Goal: Information Seeking & Learning: Learn about a topic

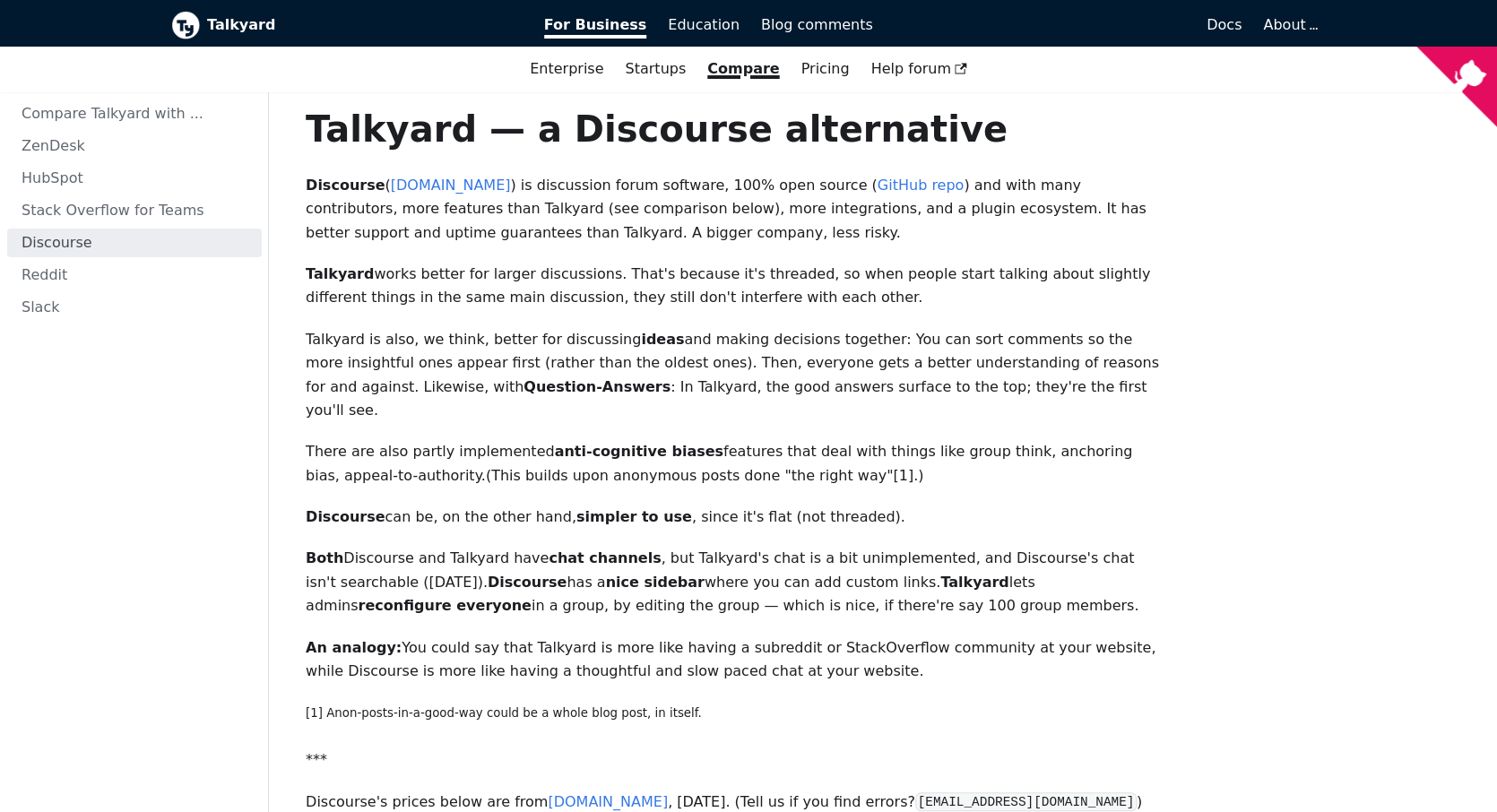
click at [238, 33] on b "Talkyard" at bounding box center [363, 25] width 312 height 24
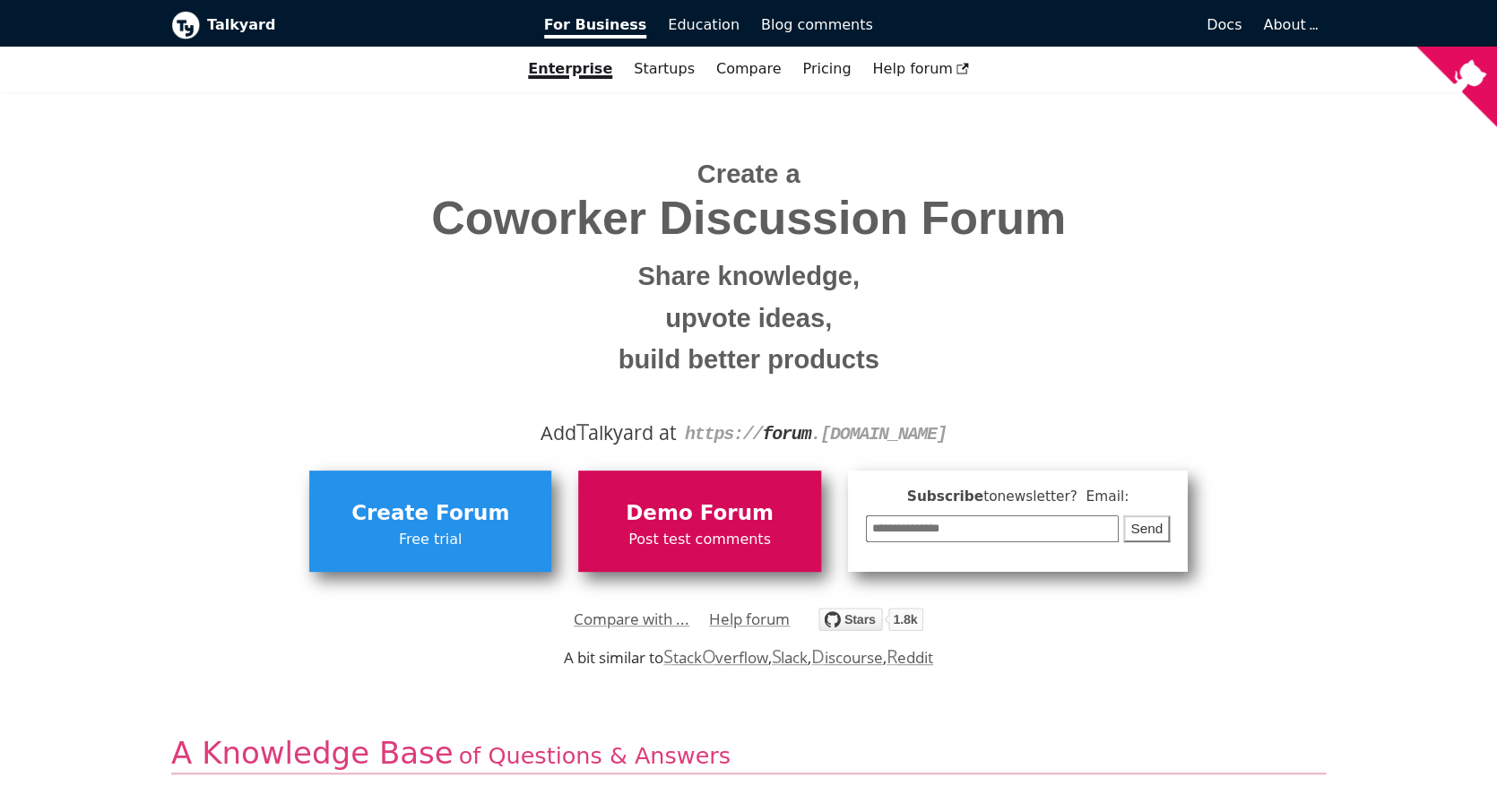
click at [655, 533] on span "Post test comments" at bounding box center [698, 539] width 224 height 24
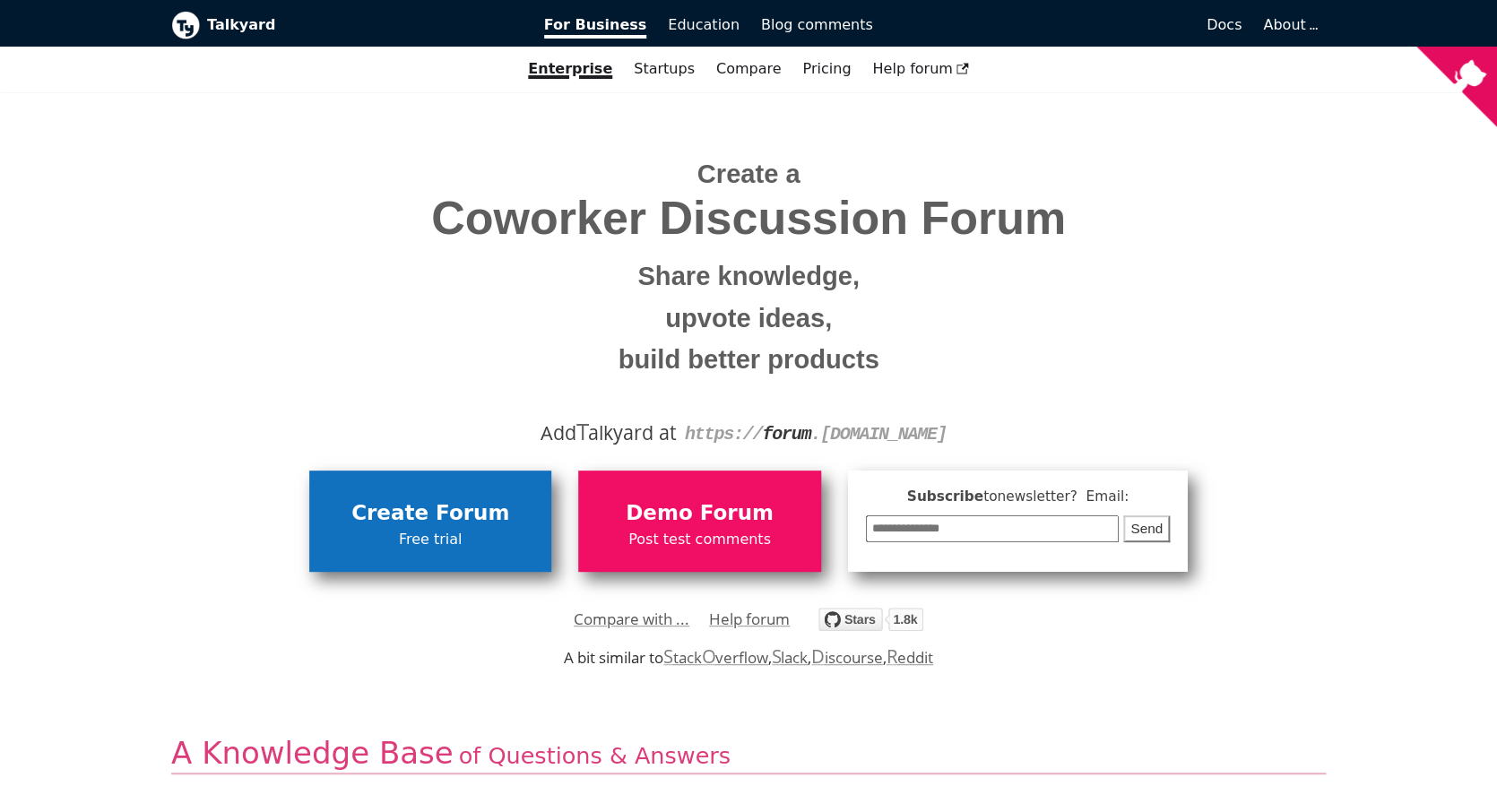
click at [466, 524] on span "Create Forum" at bounding box center [430, 513] width 224 height 34
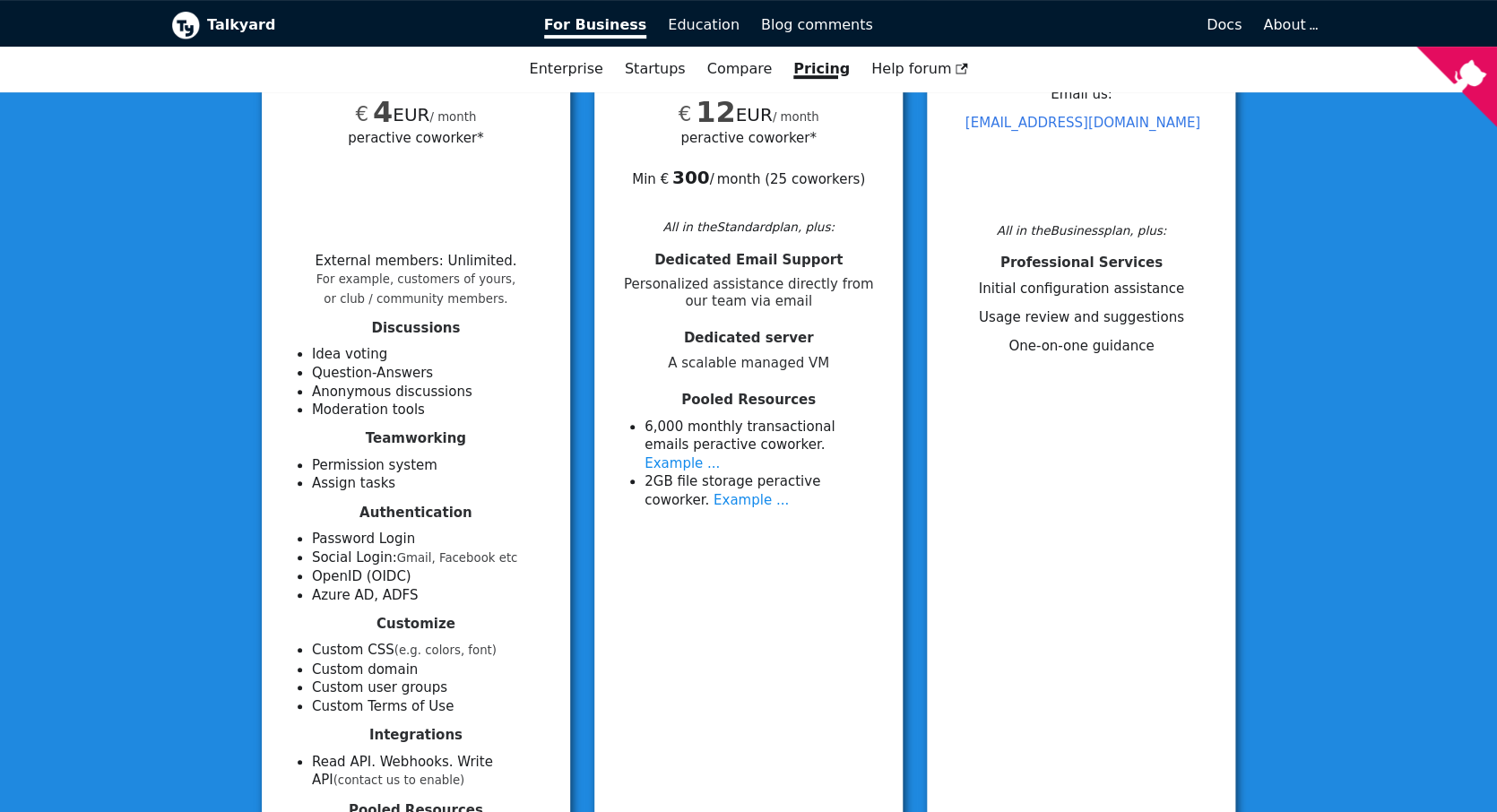
scroll to position [295, 0]
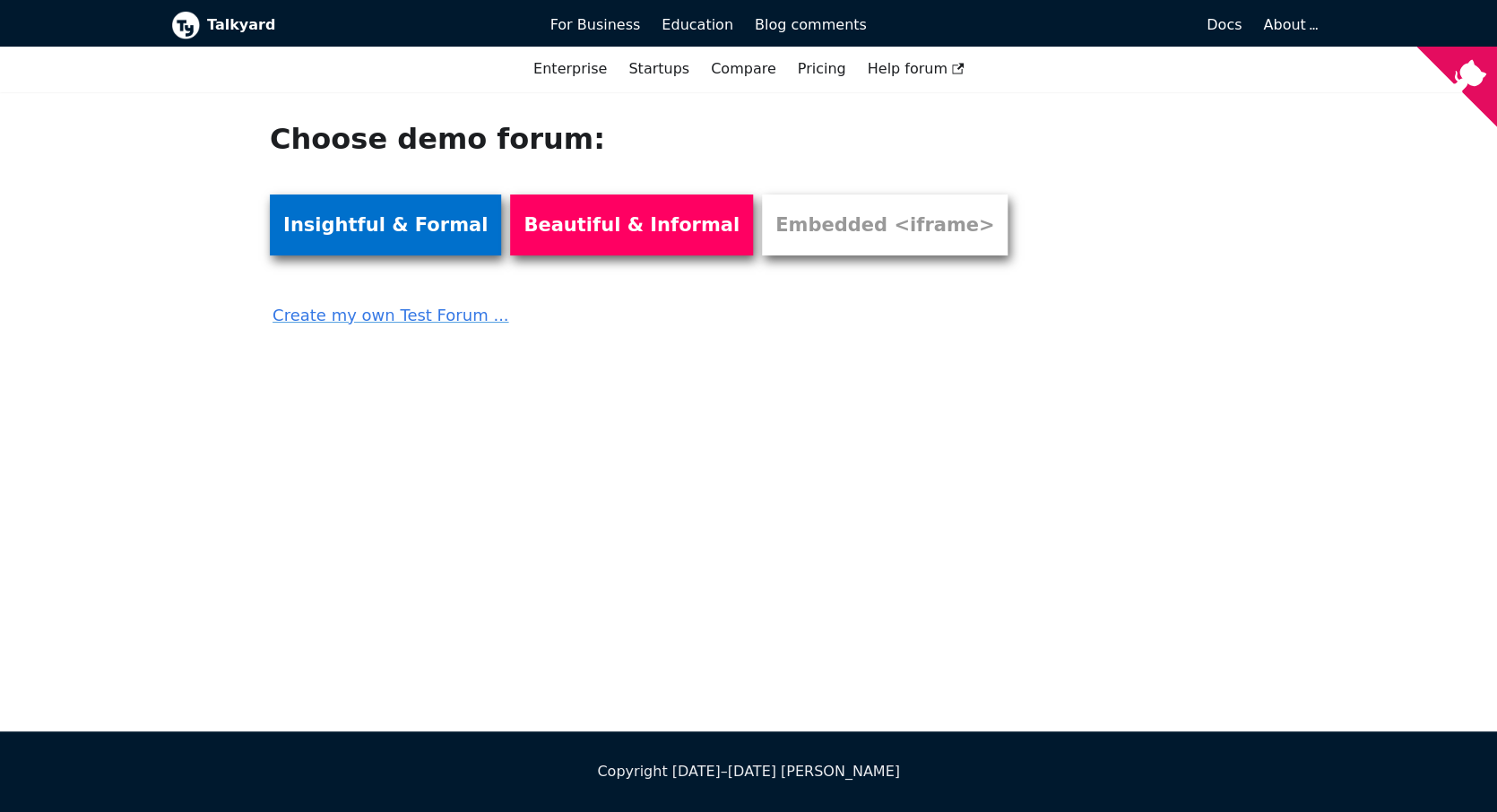
click at [436, 235] on link "Insightful & Formal" at bounding box center [386, 225] width 231 height 61
